Goal: Task Accomplishment & Management: Use online tool/utility

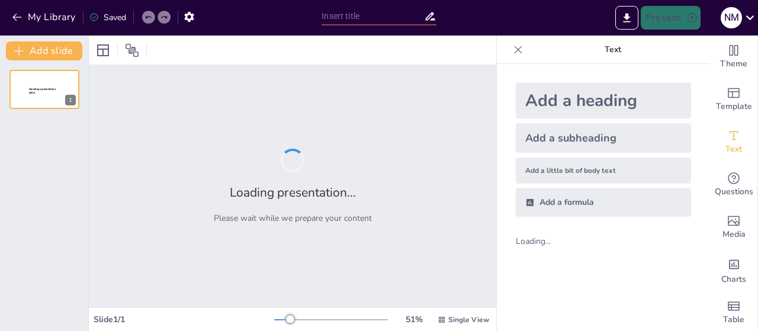
type input "Unpacking Purpose: Analyzing Multiple Intentions in Texts"
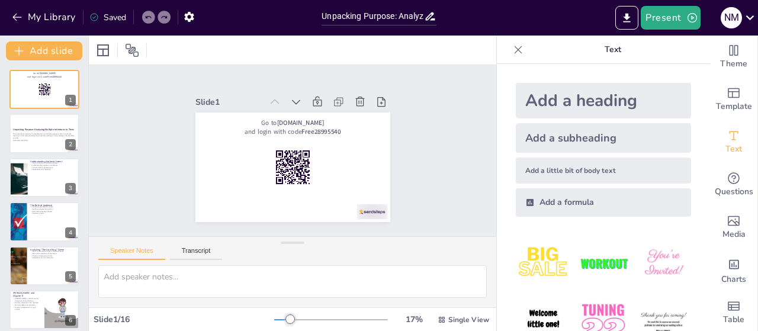
checkbox input "true"
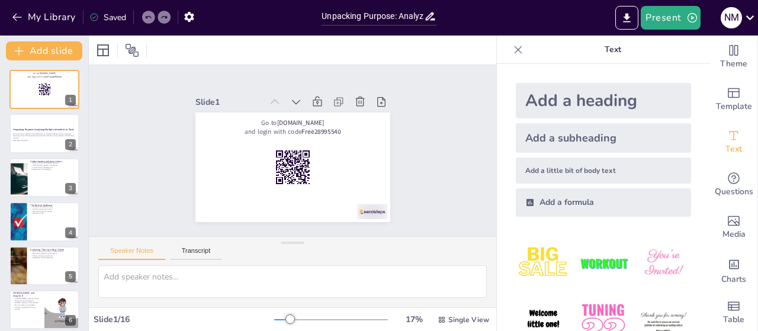
checkbox input "true"
click at [52, 129] on button at bounding box center [52, 124] width 14 height 14
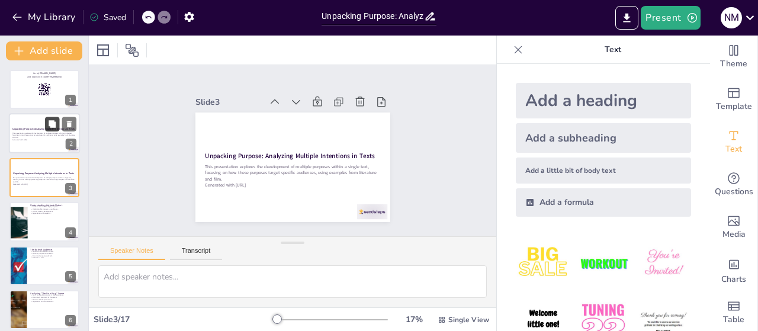
checkbox input "true"
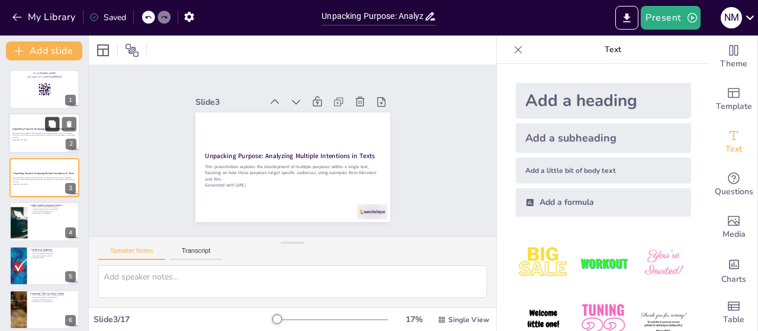
checkbox input "true"
click at [52, 217] on button at bounding box center [52, 213] width 14 height 14
type textarea "Authors often have various intentions when writing, which can include entertain…"
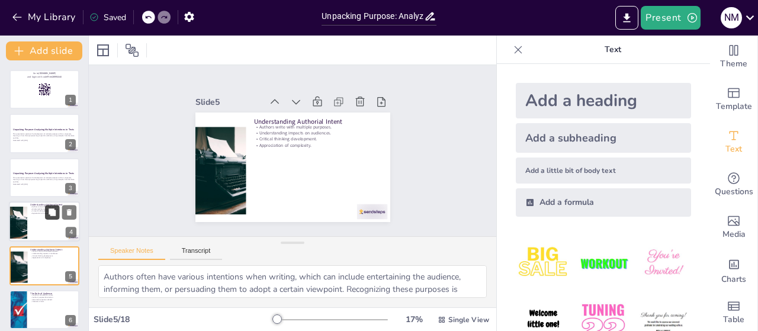
checkbox input "true"
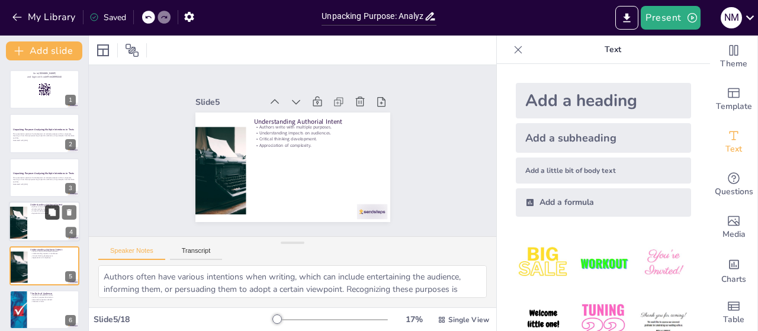
checkbox input "true"
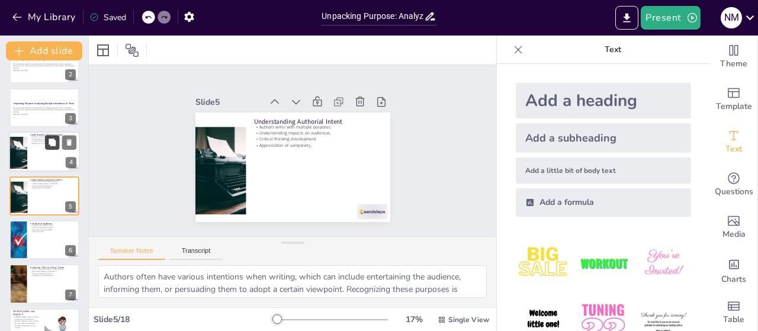
click at [53, 270] on button at bounding box center [52, 275] width 14 height 14
type textarea "[PERSON_NAME]'s actions in the scene illustrate the concept of manipulation, wh…"
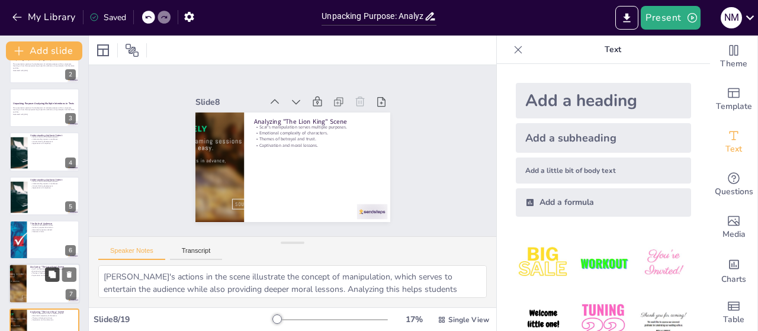
checkbox input "true"
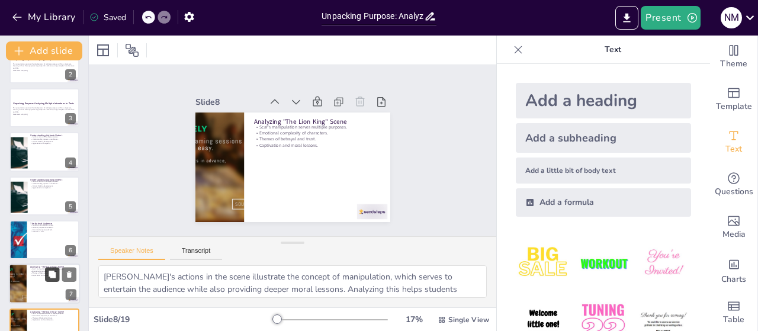
checkbox input "true"
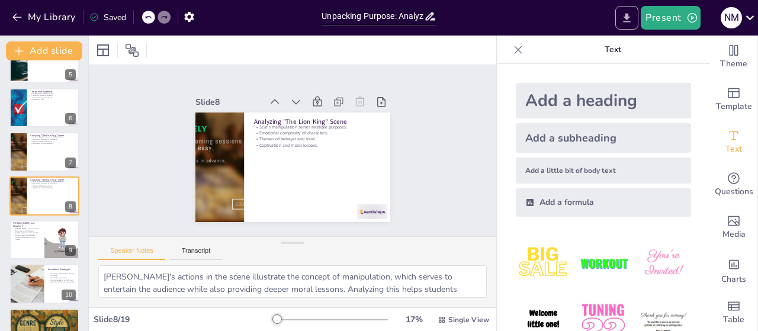
click at [619, 20] on button "Export to PowerPoint" at bounding box center [627, 18] width 23 height 24
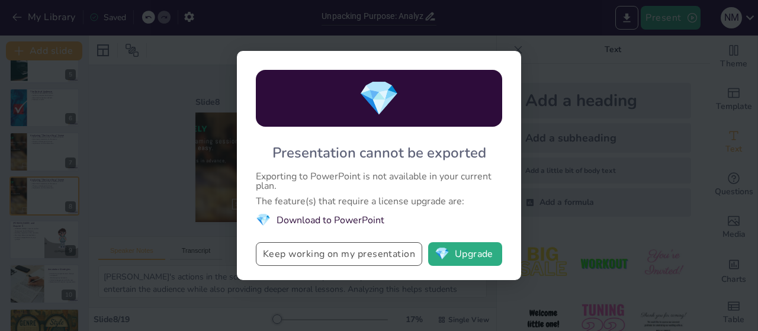
click at [377, 249] on button "Keep working on my presentation" at bounding box center [339, 254] width 166 height 24
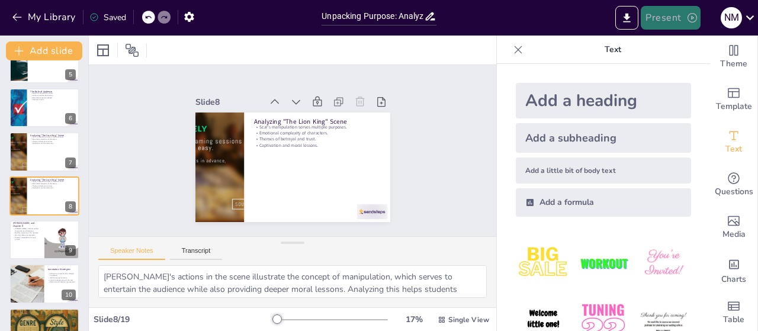
click at [666, 24] on button "Present" at bounding box center [670, 18] width 59 height 24
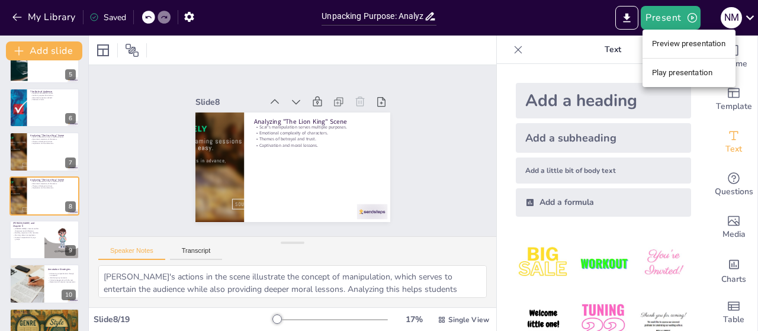
click at [658, 49] on li "Preview presentation" at bounding box center [689, 43] width 93 height 19
